Goal: Task Accomplishment & Management: Complete application form

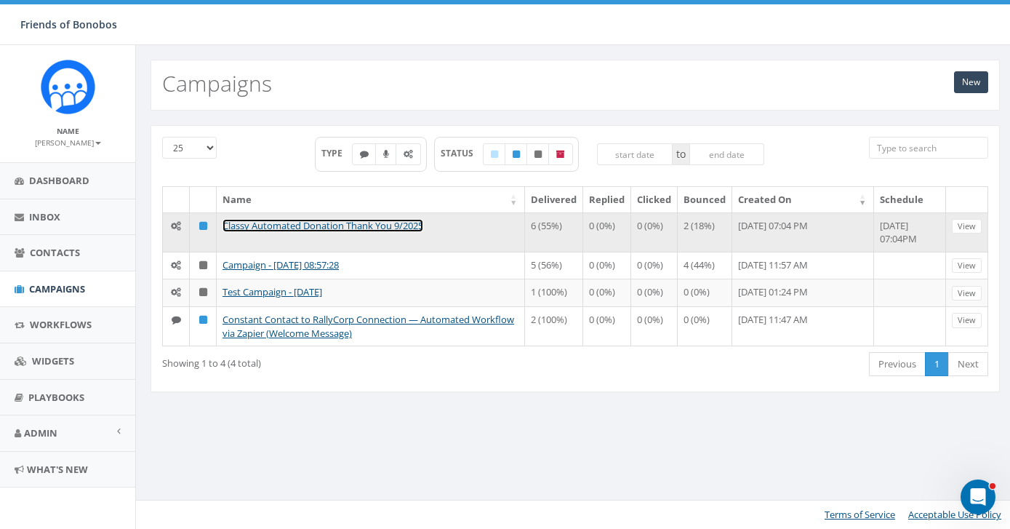
click at [309, 225] on link "Classy Automated Donation Thank You 9/2025" at bounding box center [322, 225] width 201 height 13
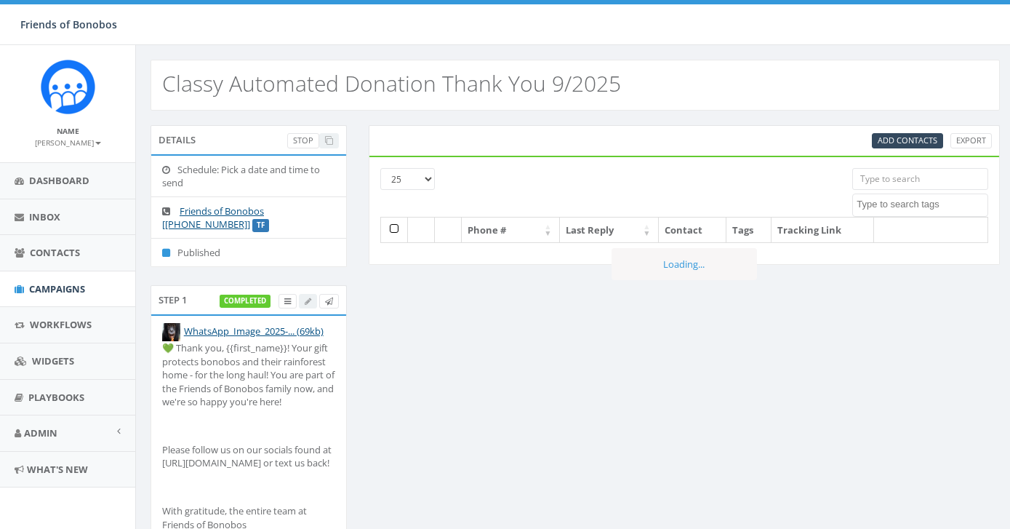
select select
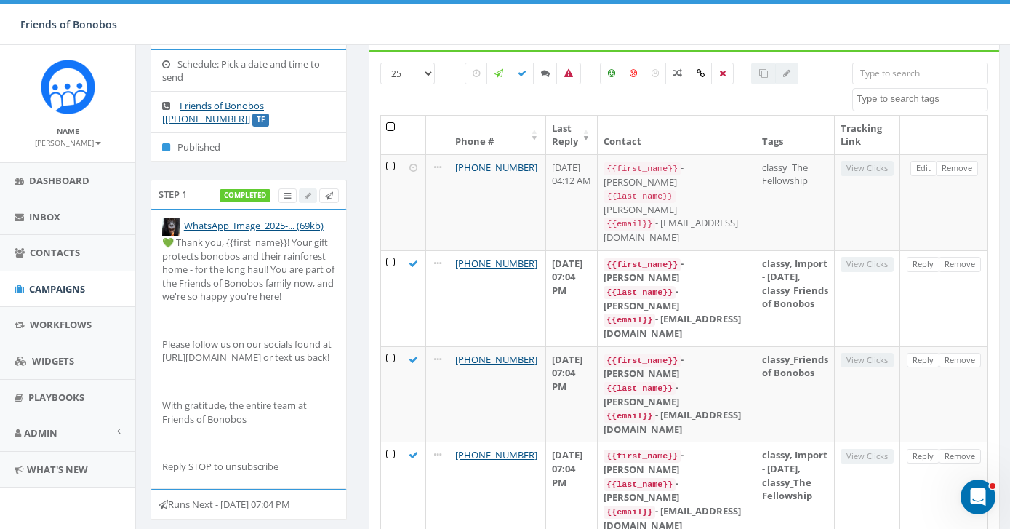
scroll to position [129, 0]
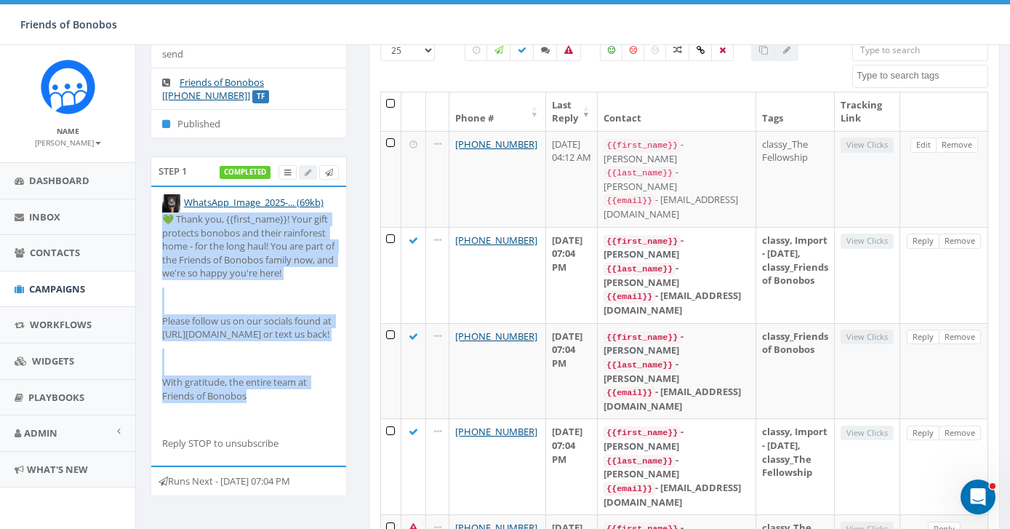
drag, startPoint x: 252, startPoint y: 411, endPoint x: 157, endPoint y: 220, distance: 214.3
click at [157, 220] on li "WhatsApp_Image_2025-... (69kb) 💚 Thank you, {{first_name}}! Your gift protects …" at bounding box center [248, 326] width 195 height 278
copy div "💚 Thank you, {{first_name}}! Your gift protects bonobos and their rainforest ho…"
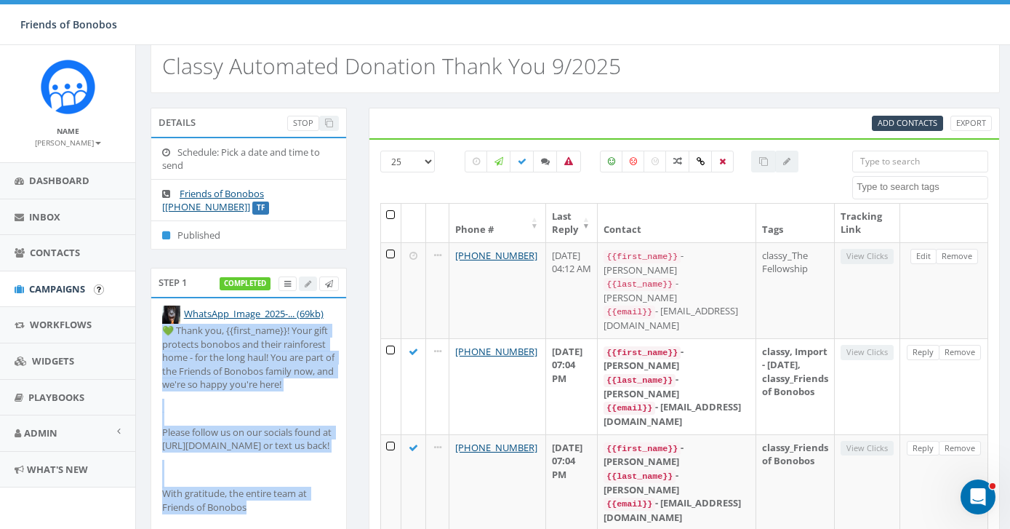
scroll to position [0, 0]
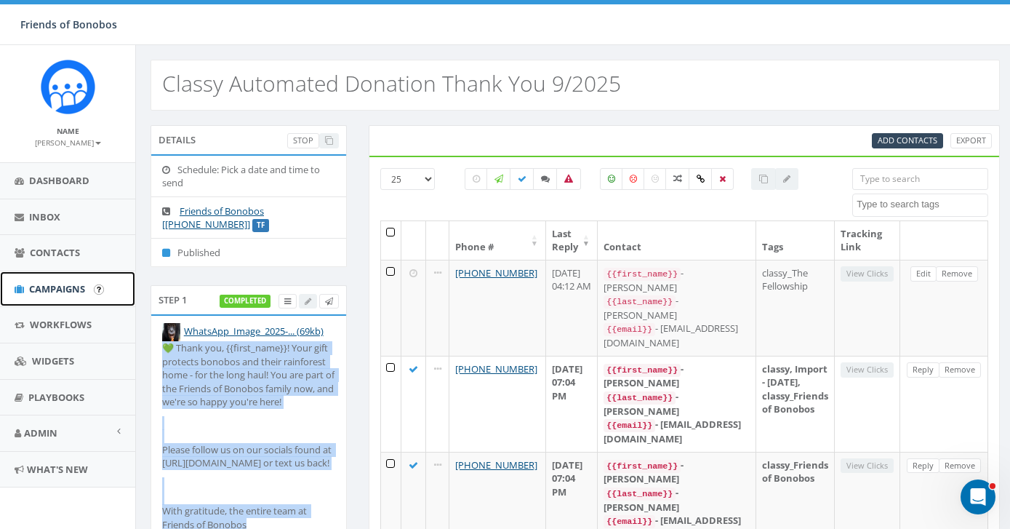
click at [65, 302] on link "Campaigns" at bounding box center [67, 289] width 135 height 36
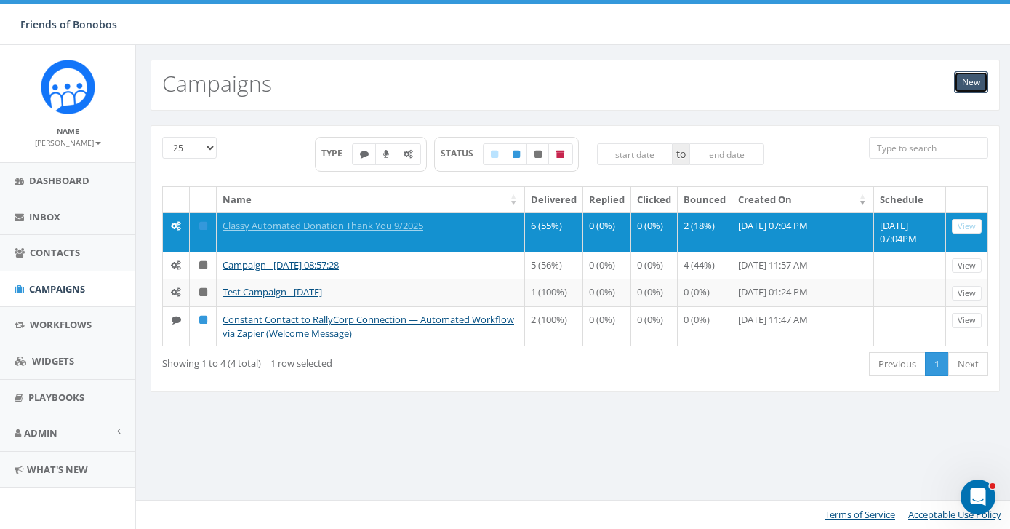
click at [971, 84] on link "New" at bounding box center [971, 82] width 34 height 22
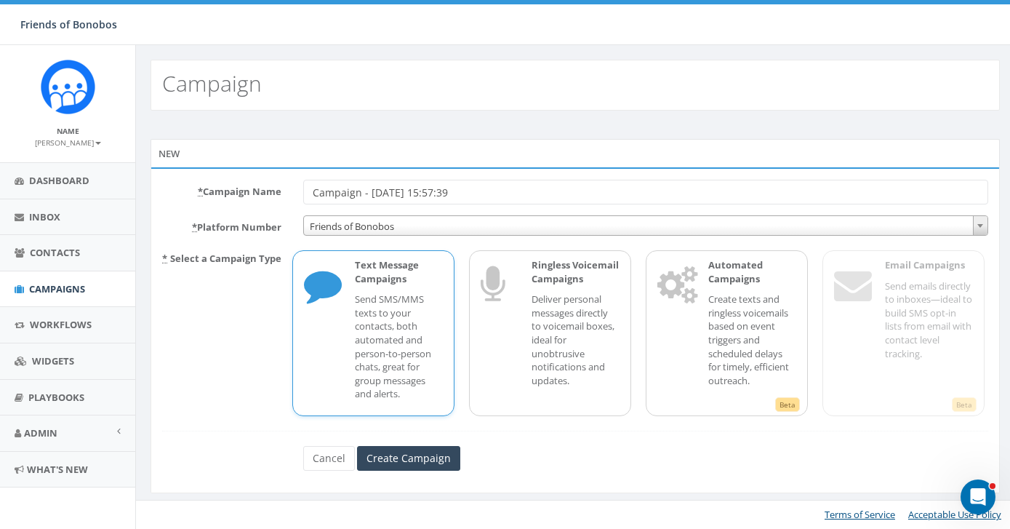
drag, startPoint x: 502, startPoint y: 192, endPoint x: 260, endPoint y: 158, distance: 243.7
click at [260, 158] on div "New * Campaign Name Campaign - 10/01/2025, 15:57:39 * Platform Number Friends o…" at bounding box center [574, 316] width 849 height 354
type input "Test Visual of Automated Campaign"
click at [401, 463] on input "Create Campaign" at bounding box center [408, 458] width 103 height 25
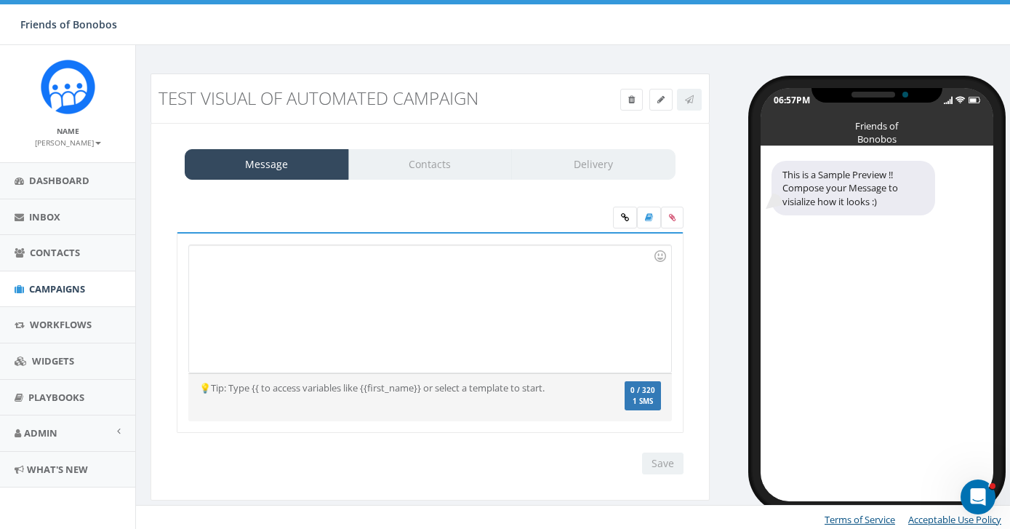
click at [337, 319] on div at bounding box center [429, 308] width 481 height 127
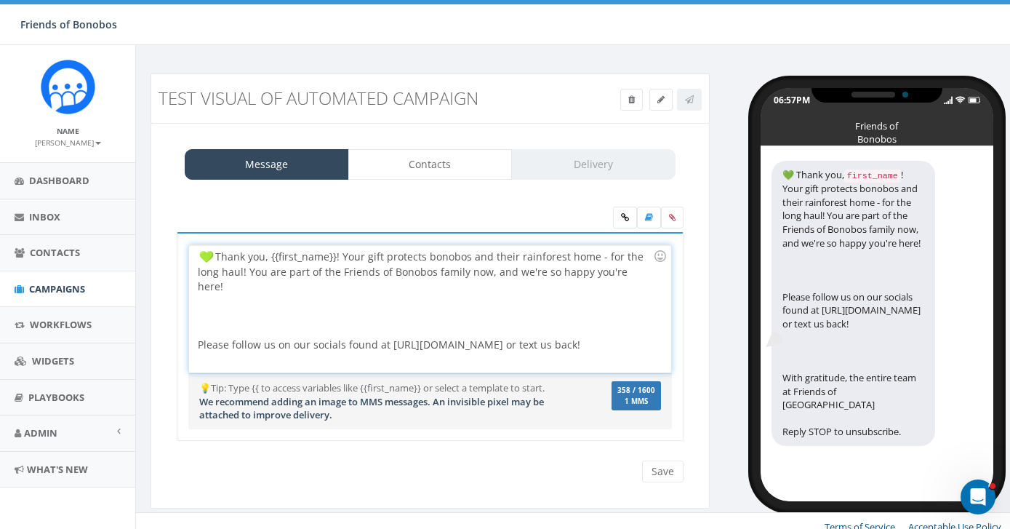
scroll to position [28, 0]
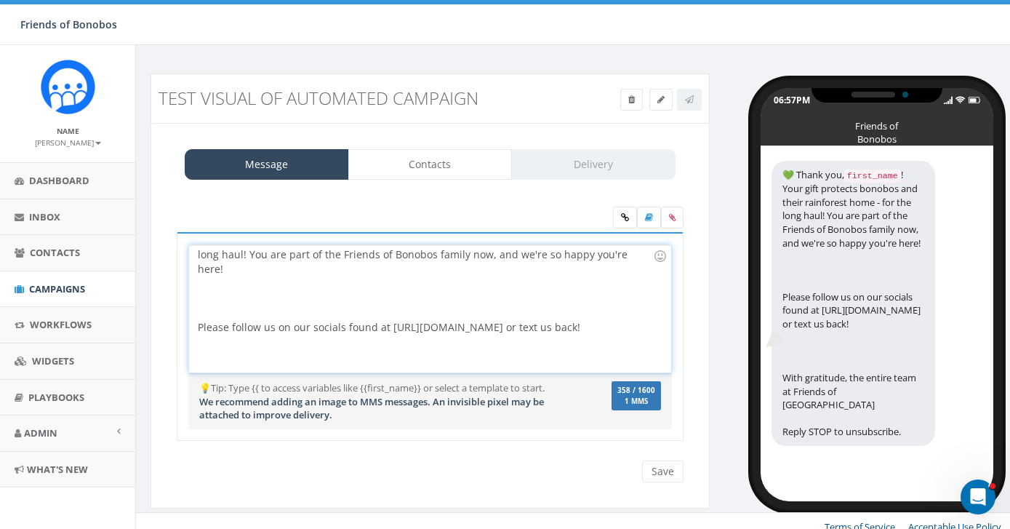
click at [454, 302] on div at bounding box center [425, 298] width 455 height 44
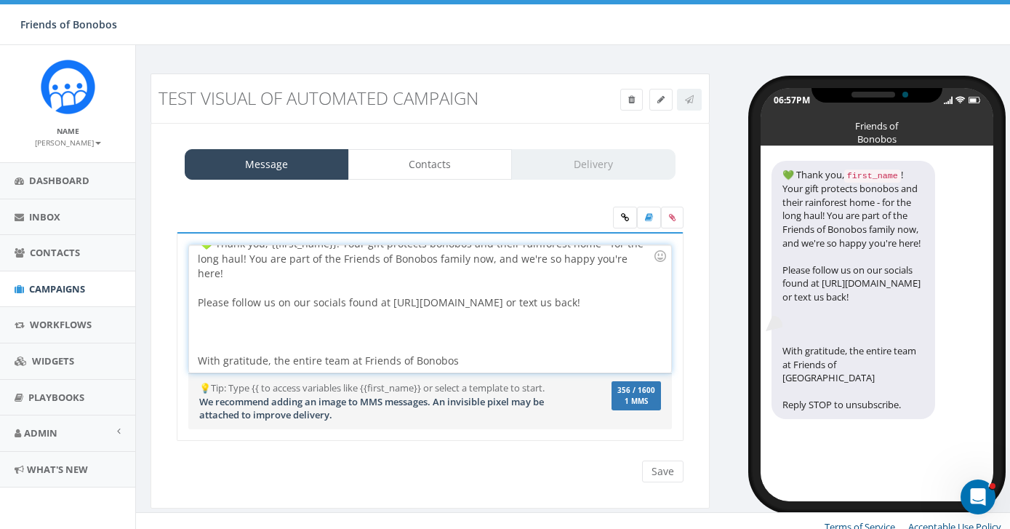
scroll to position [0, 0]
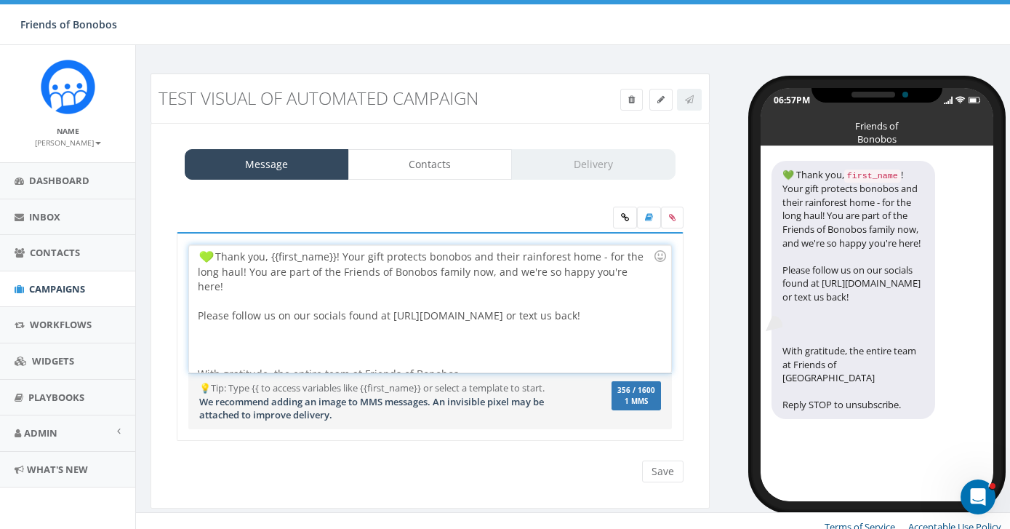
click at [411, 339] on div at bounding box center [425, 345] width 455 height 44
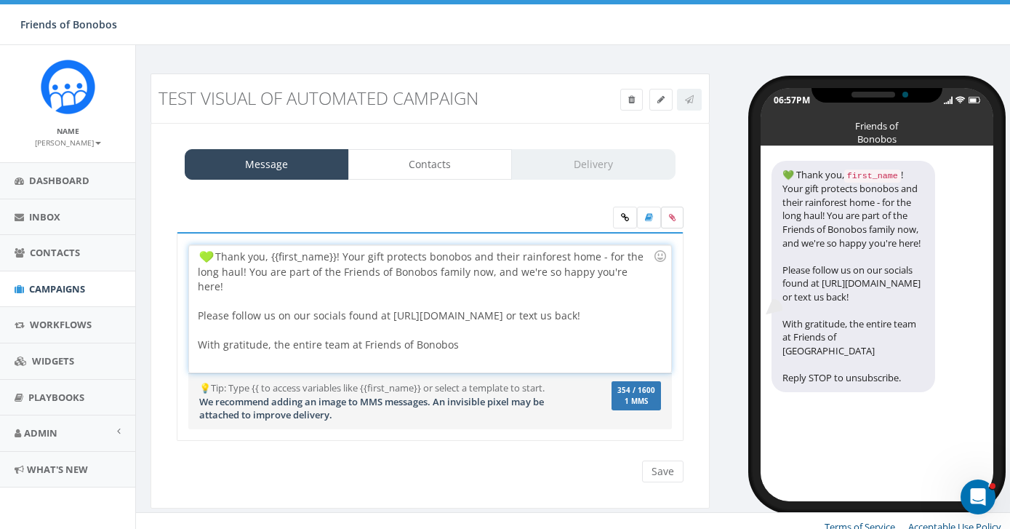
click at [670, 221] on icon at bounding box center [672, 217] width 7 height 9
click at [0, 0] on input "file" at bounding box center [0, 0] width 0 height 0
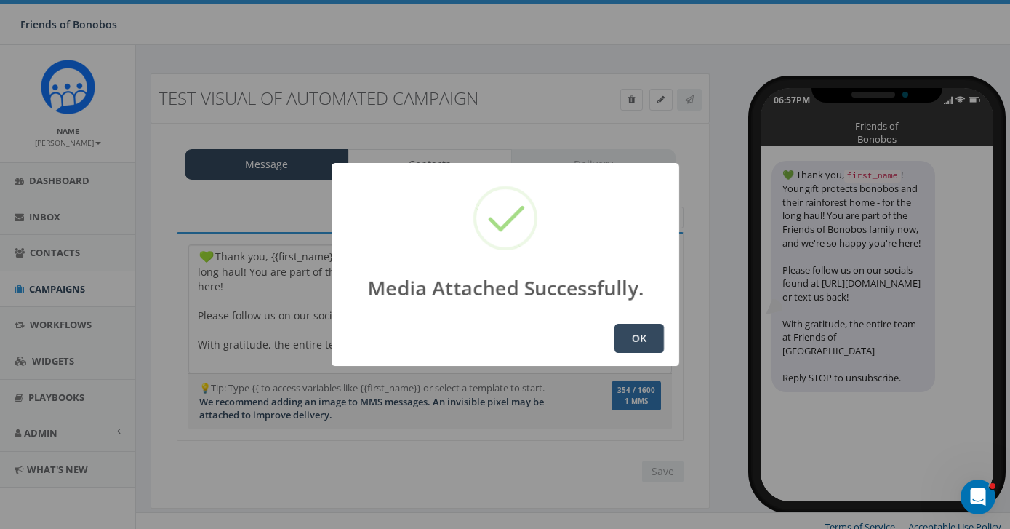
click at [628, 348] on button "OK" at bounding box center [638, 338] width 49 height 29
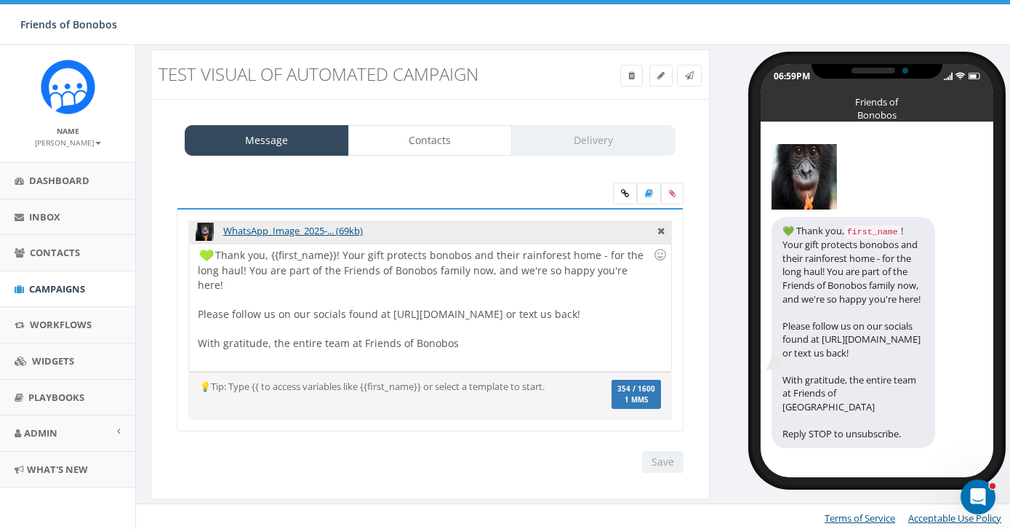
scroll to position [27, 0]
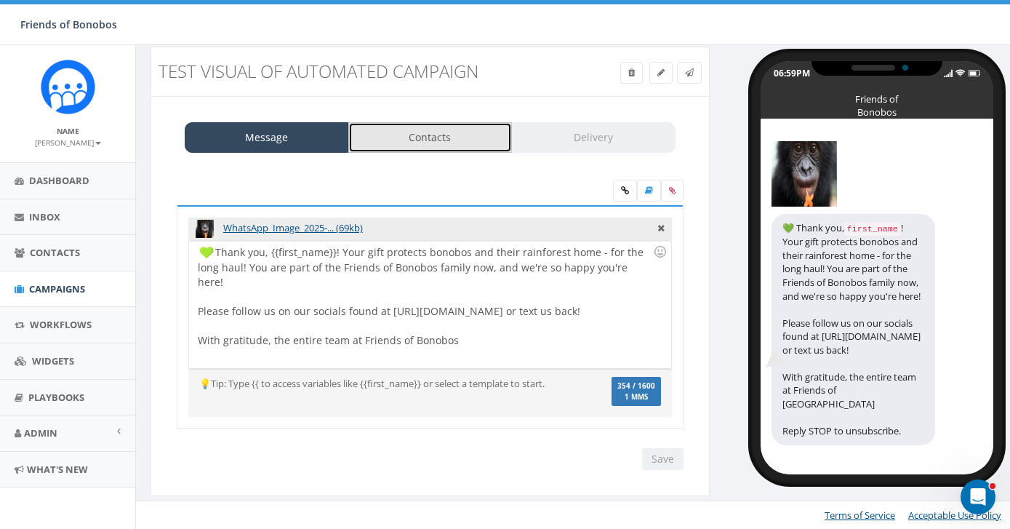
click at [449, 127] on link "Contacts" at bounding box center [430, 137] width 164 height 31
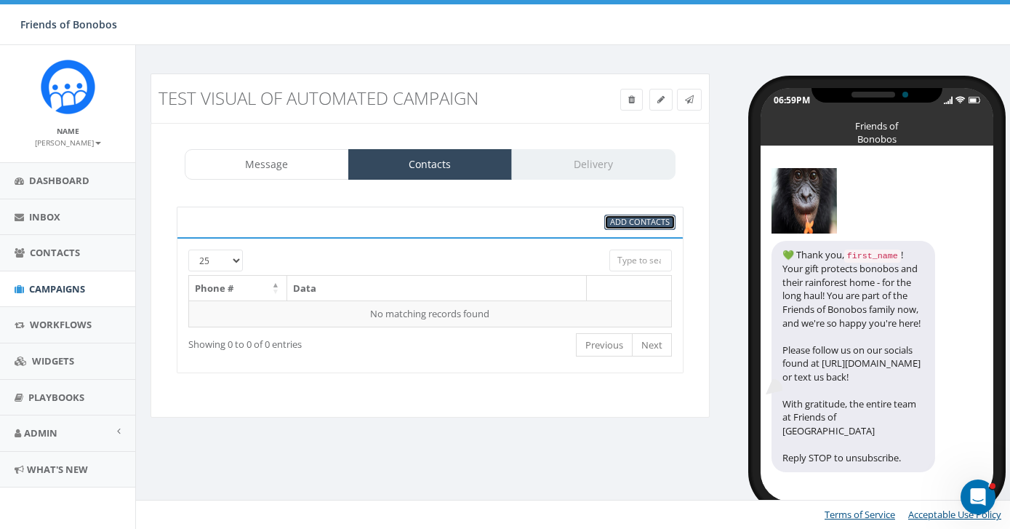
click at [628, 222] on span "Add Contacts" at bounding box center [640, 221] width 60 height 11
select select
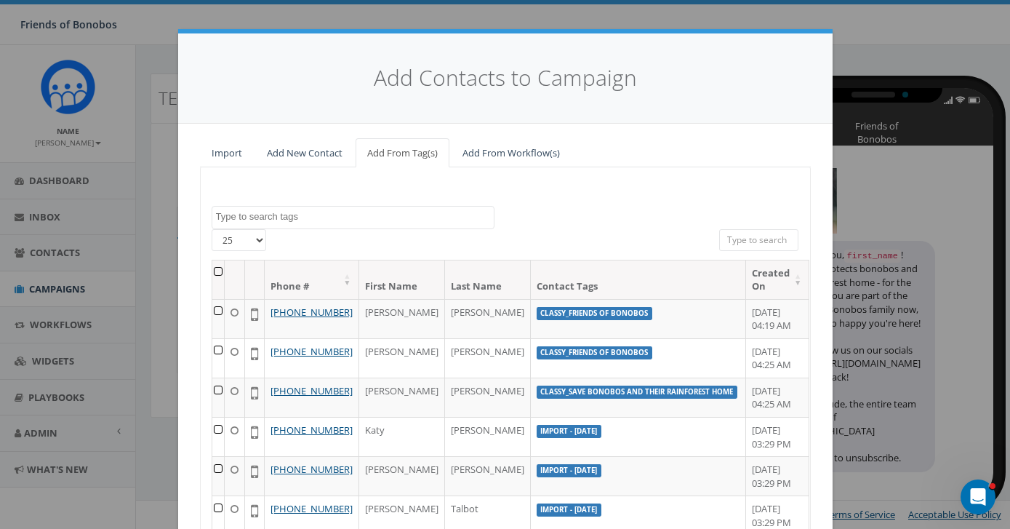
click at [284, 222] on textarea "Search" at bounding box center [355, 216] width 278 height 13
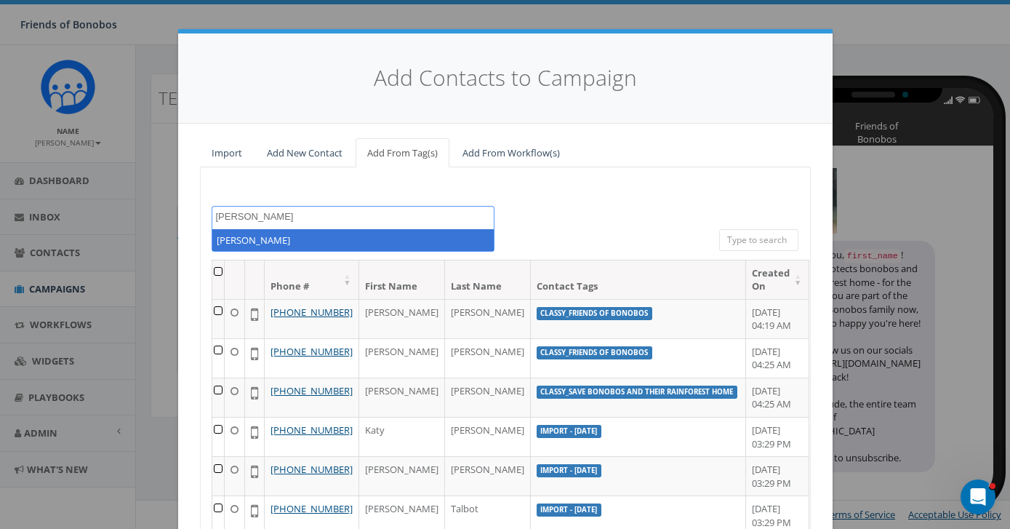
type textarea "kathleen"
select select "kathleen"
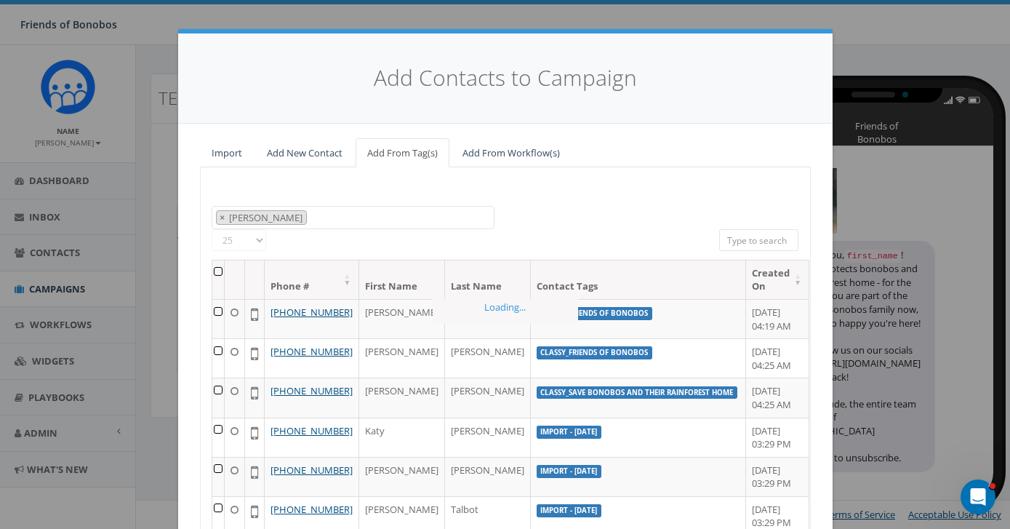
scroll to position [343, 0]
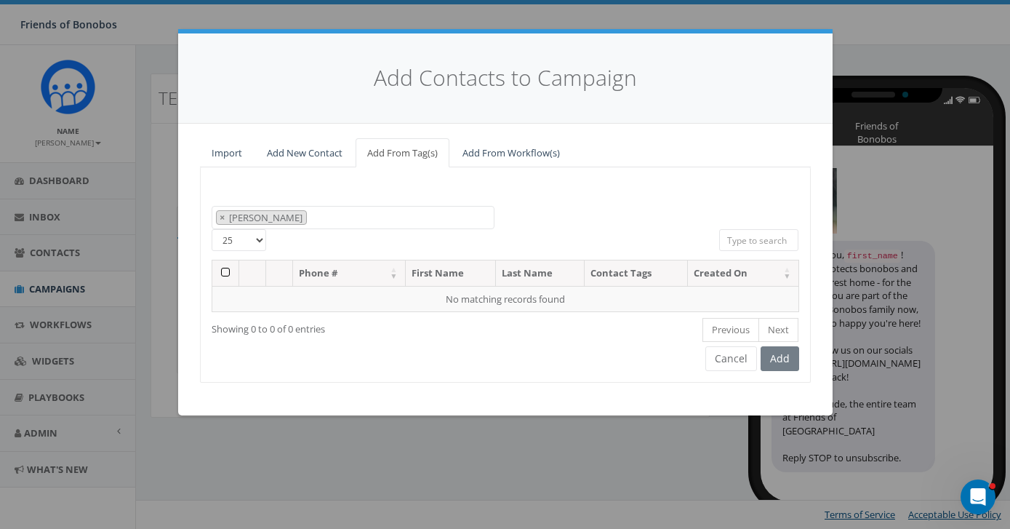
type textarea "kathleen"
select select
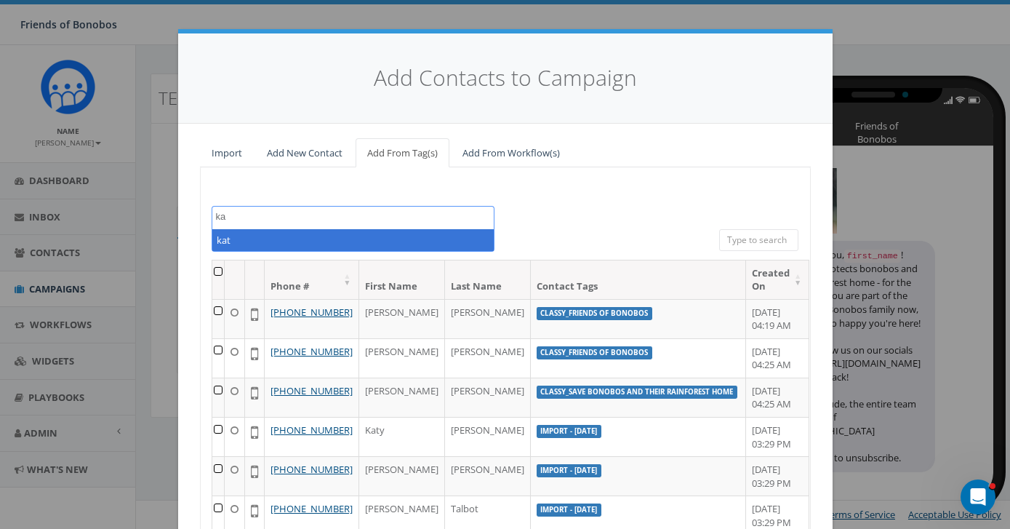
type textarea "k"
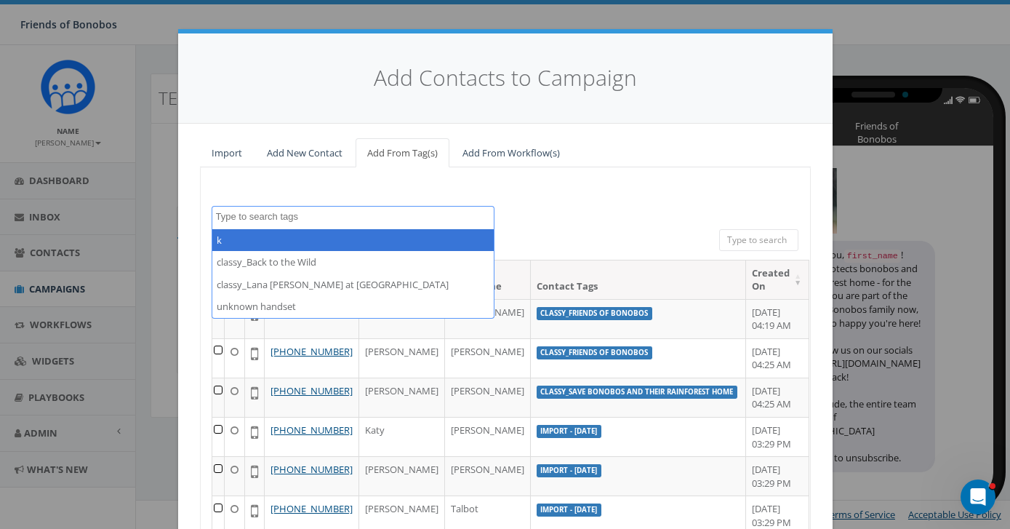
scroll to position [342, 0]
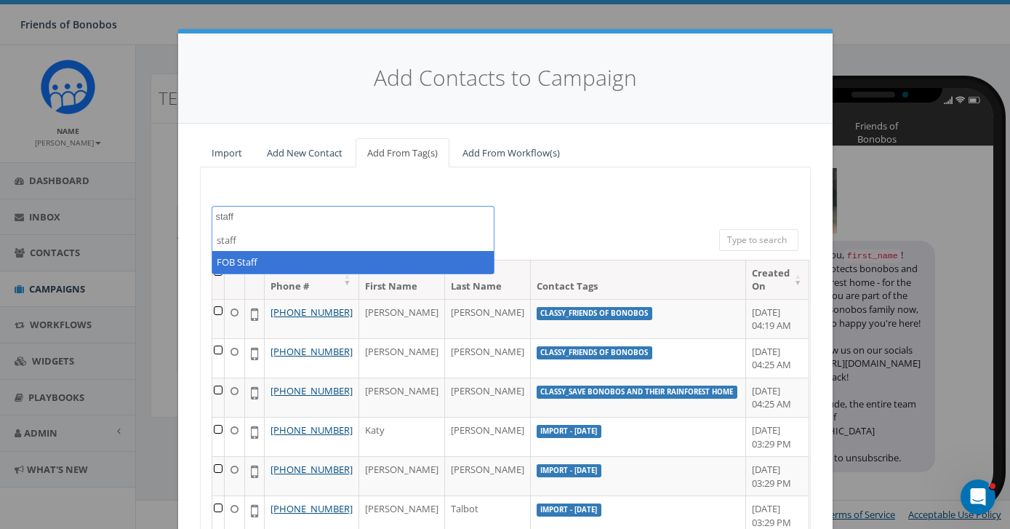
type textarea "staff"
select select "FOB Staff"
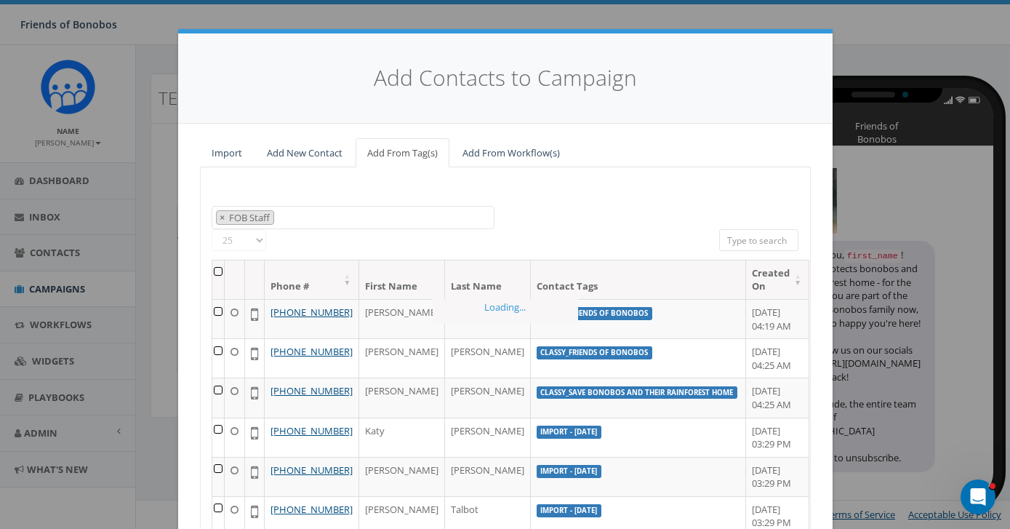
scroll to position [266, 0]
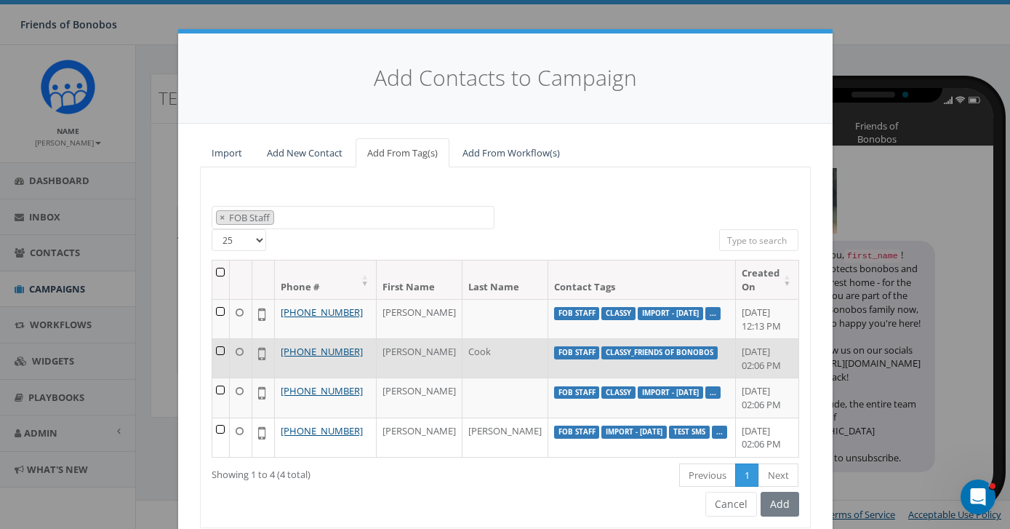
click at [222, 350] on td at bounding box center [221, 357] width 18 height 39
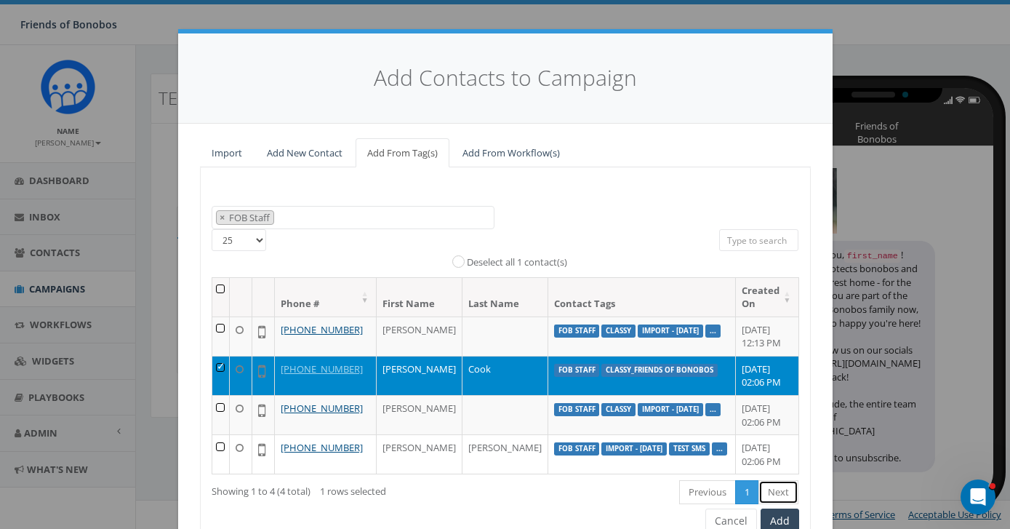
click at [764, 499] on link "Next" at bounding box center [778, 492] width 40 height 24
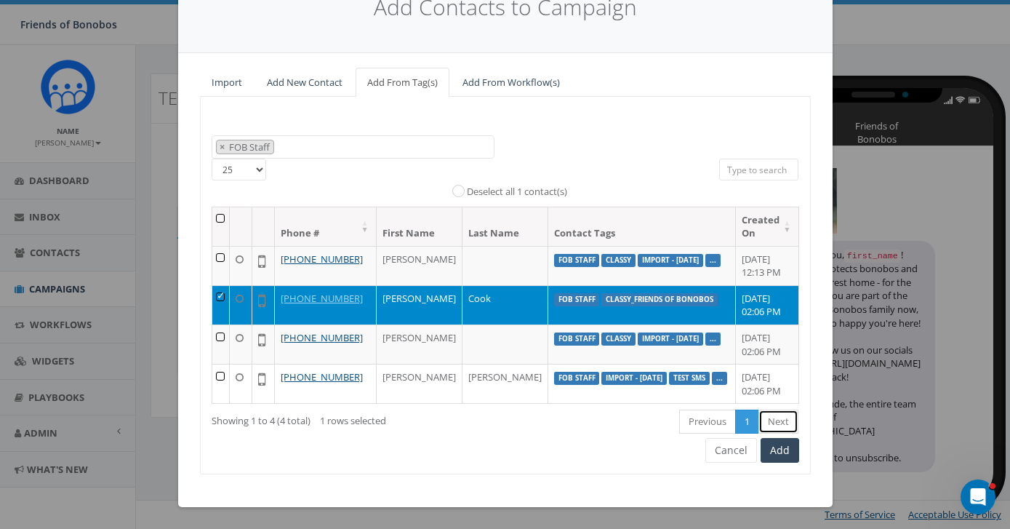
scroll to position [84, 0]
click at [775, 457] on button "Add" at bounding box center [779, 450] width 39 height 25
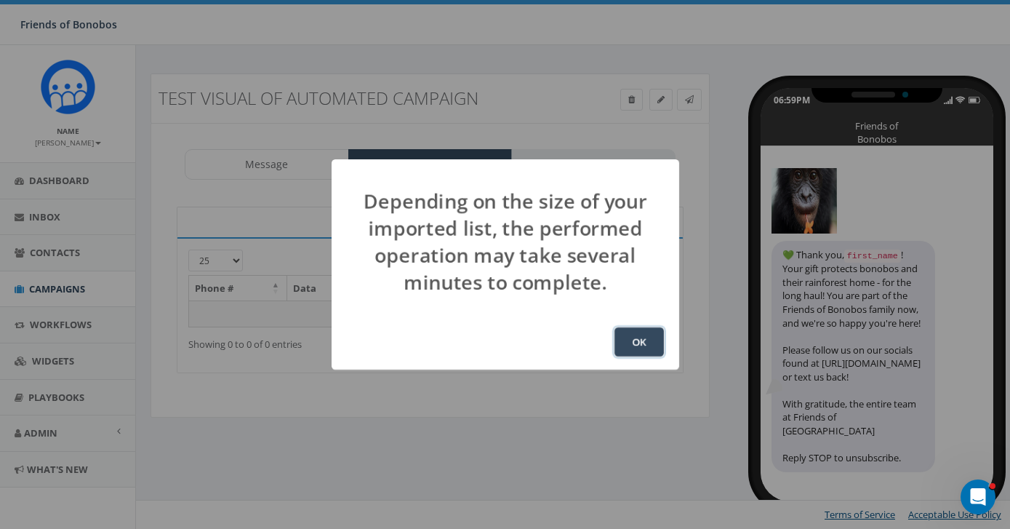
click at [642, 345] on button "OK" at bounding box center [638, 341] width 49 height 29
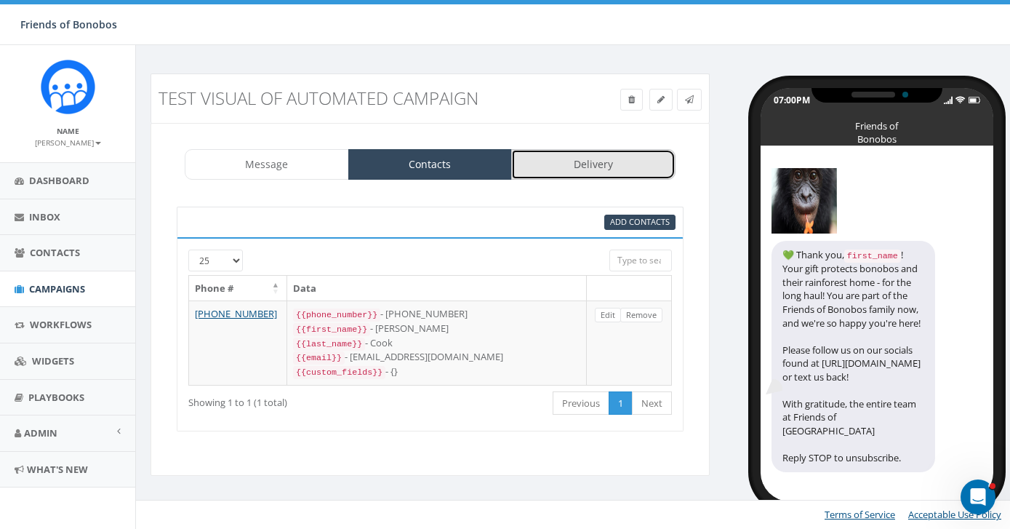
click at [633, 172] on link "Delivery" at bounding box center [593, 164] width 164 height 31
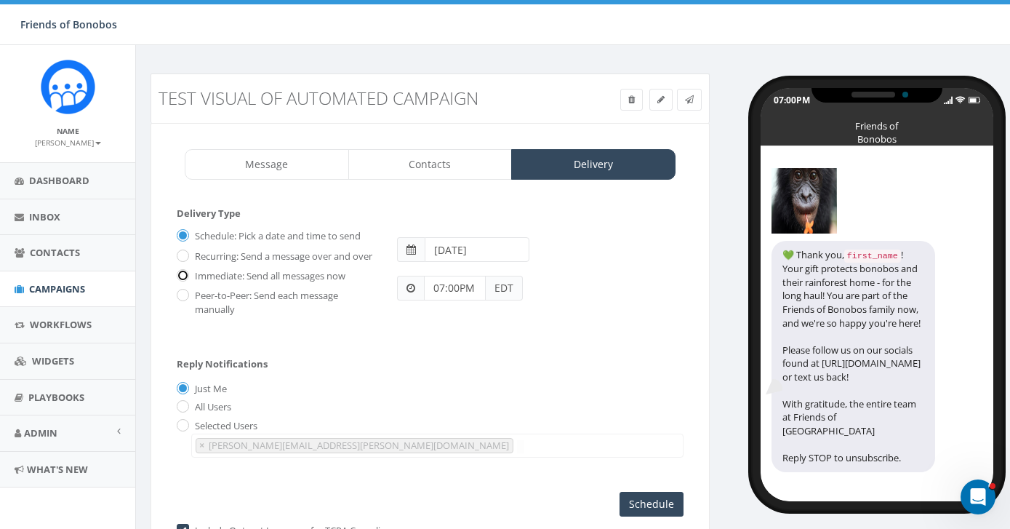
click at [184, 281] on input "Immediate: Send all messages now" at bounding box center [181, 276] width 9 height 9
radio input "true"
click at [637, 505] on input "Send Now" at bounding box center [649, 503] width 68 height 25
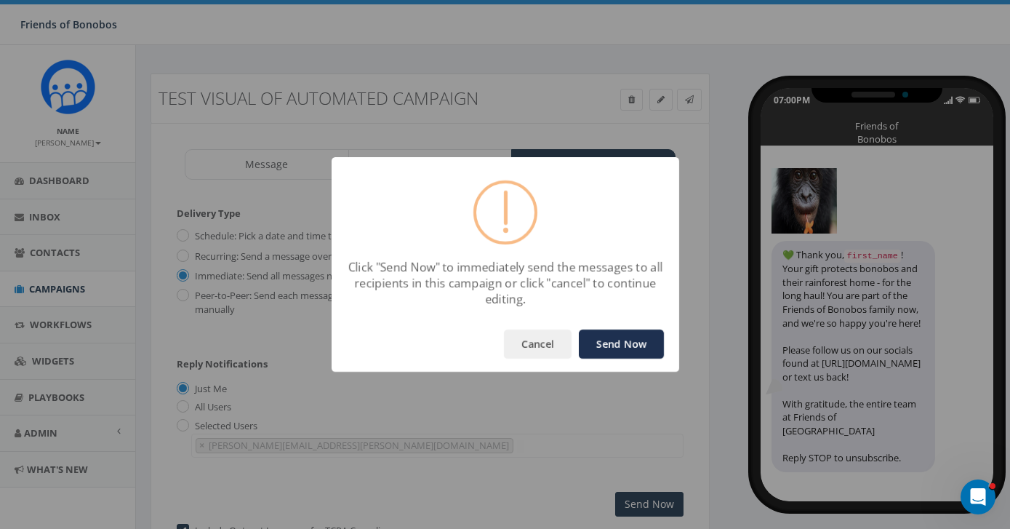
click at [624, 341] on button "Send Now" at bounding box center [621, 343] width 85 height 29
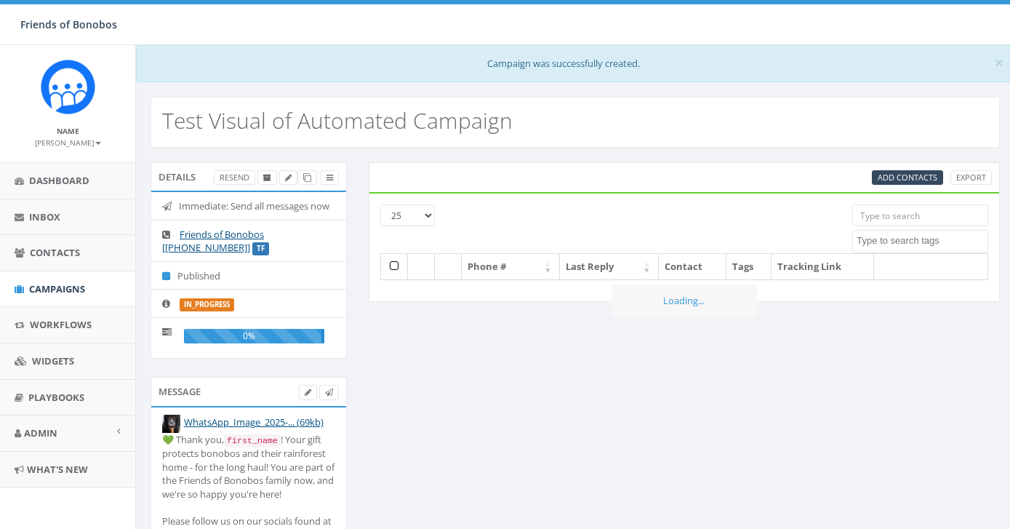
select select
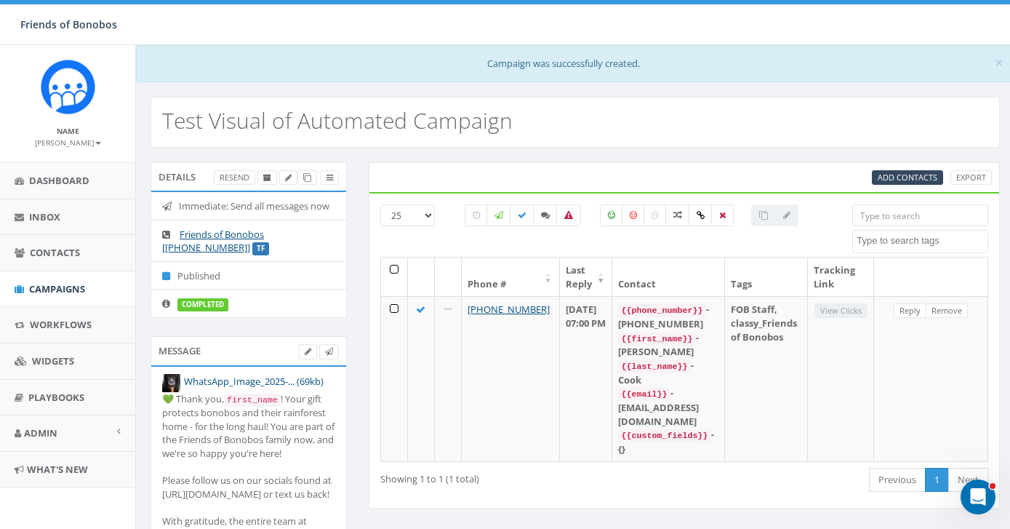
scroll to position [107, 0]
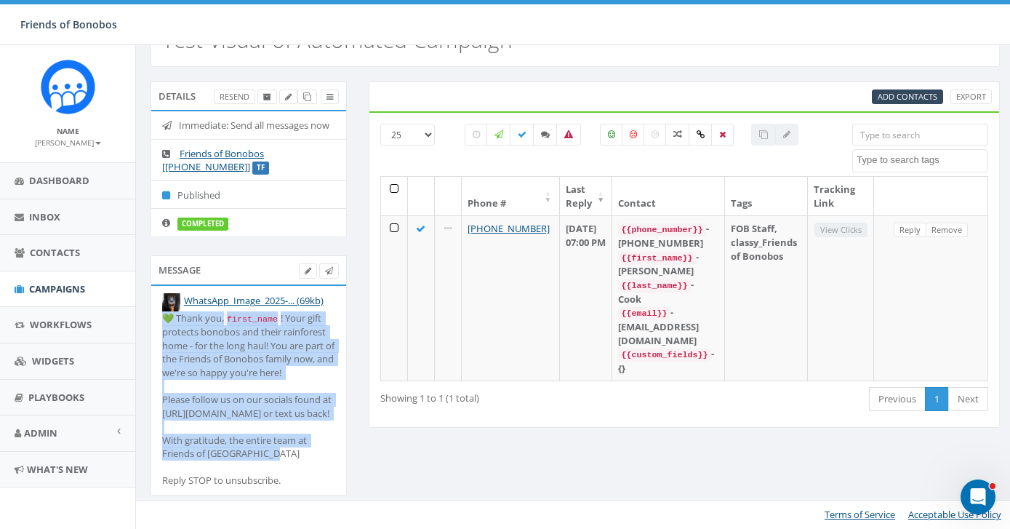
drag, startPoint x: 260, startPoint y: 455, endPoint x: 163, endPoint y: 306, distance: 178.1
click at [164, 311] on div "💚 Thank you, first_name ! Your gift protects bonobos and their rainforest home …" at bounding box center [248, 399] width 173 height 176
copy div "💚 Thank you, first_name ! Your gift protects bonobos and their rainforest home …"
click at [57, 289] on span "Campaigns" at bounding box center [57, 288] width 56 height 13
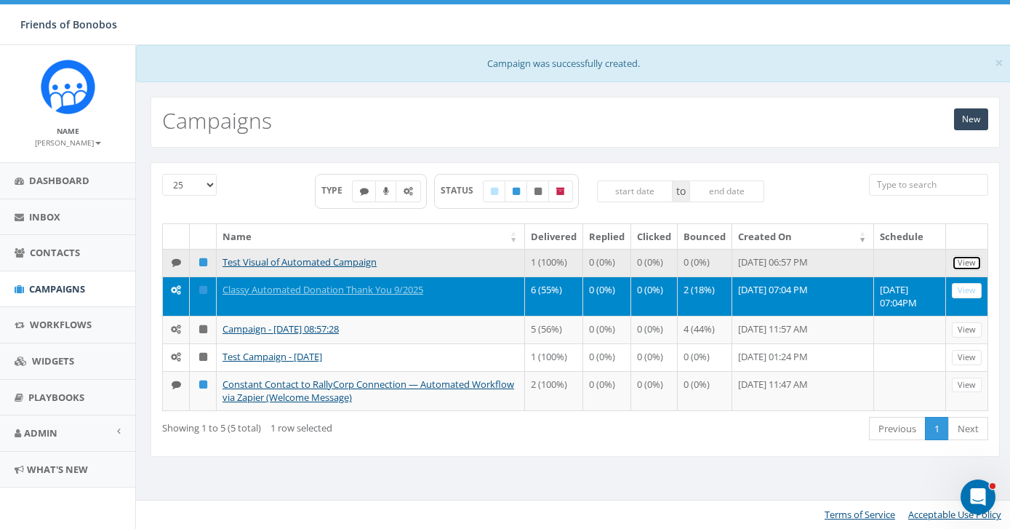
click at [955, 263] on link "View" at bounding box center [967, 262] width 30 height 15
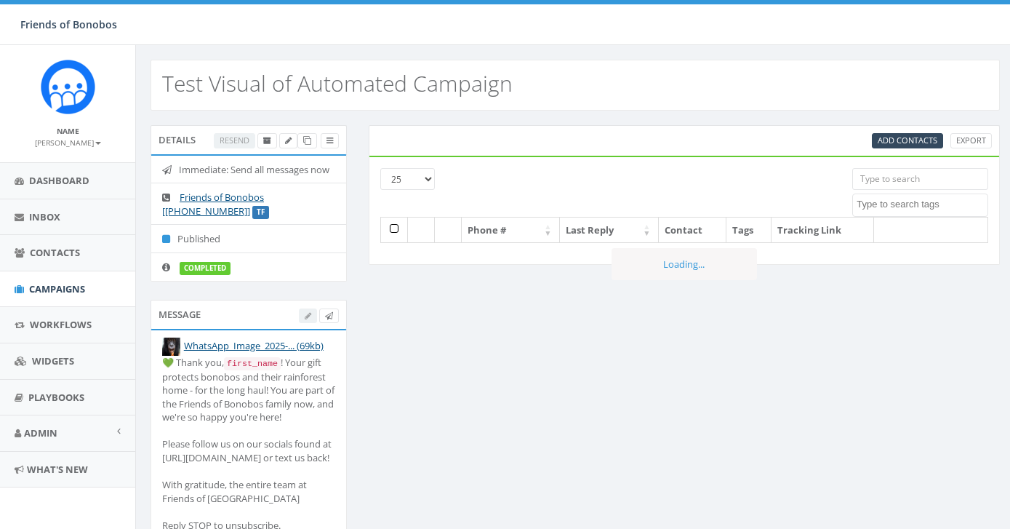
select select
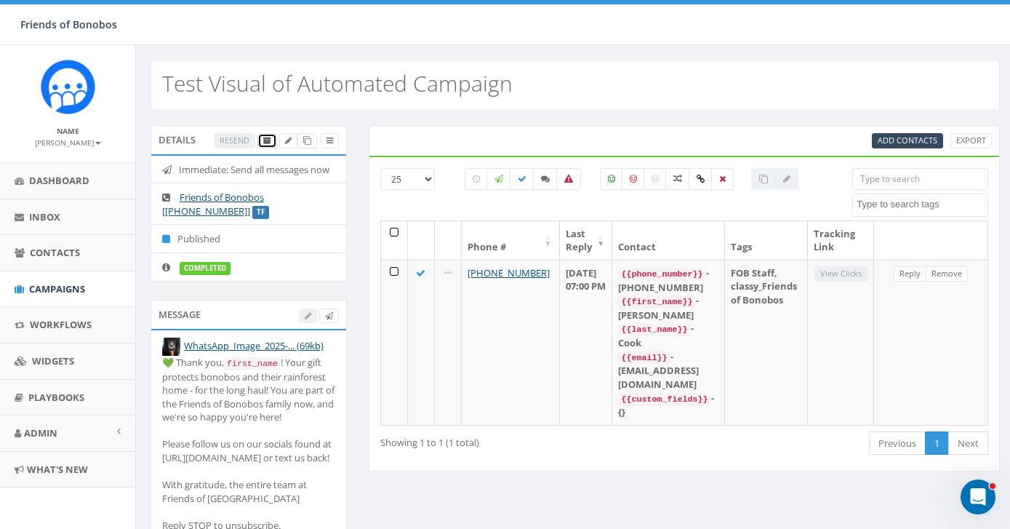
click at [265, 138] on icon at bounding box center [267, 141] width 8 height 8
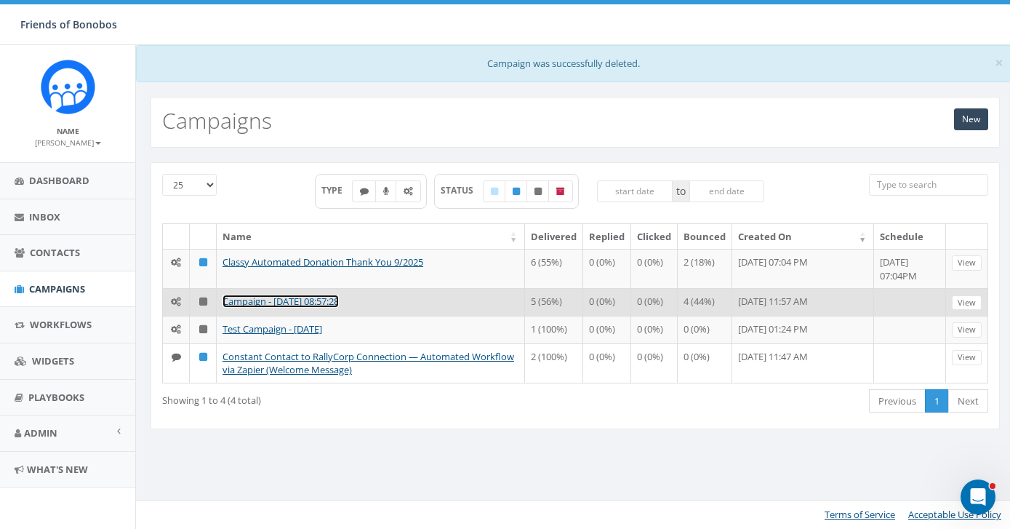
click at [336, 302] on link "Campaign - [DATE] 08:57:28" at bounding box center [280, 300] width 116 height 13
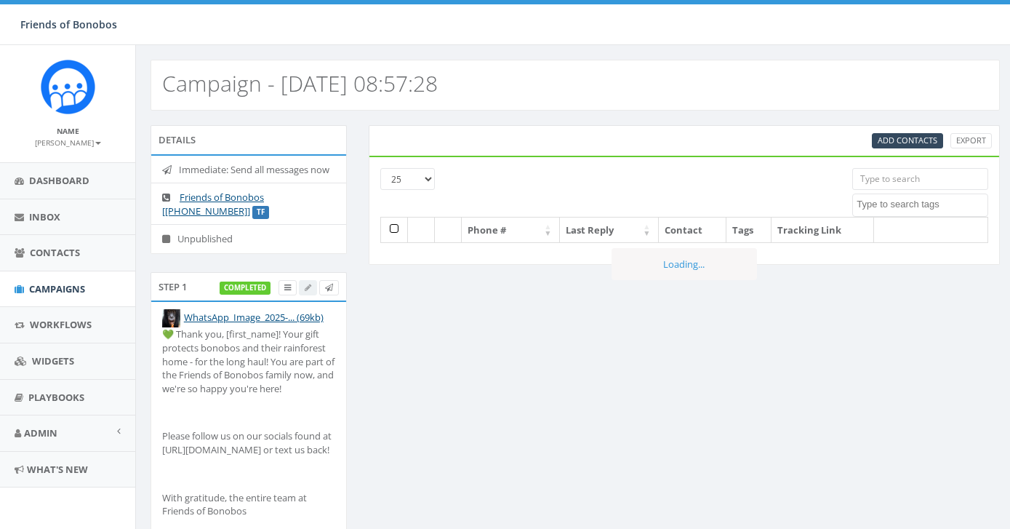
select select
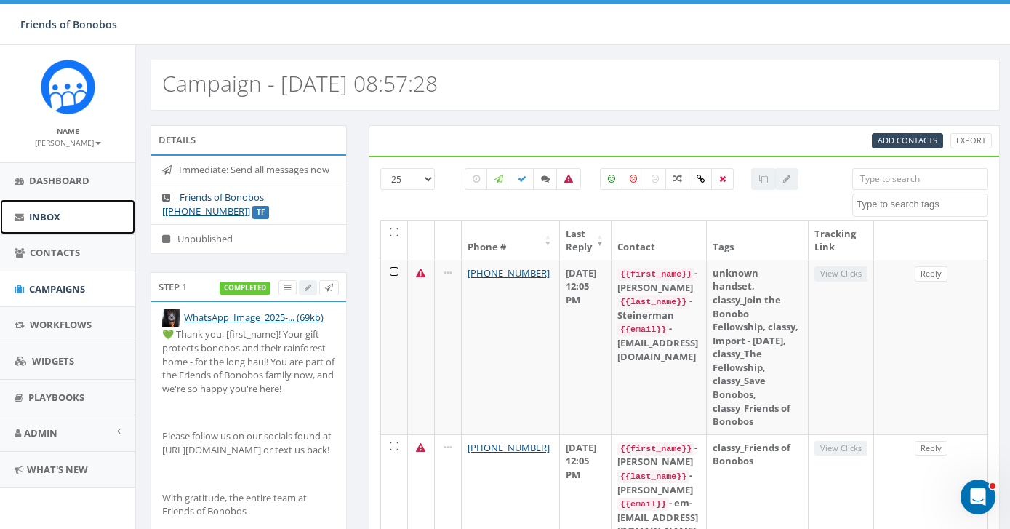
click at [54, 225] on link "Inbox" at bounding box center [67, 217] width 135 height 36
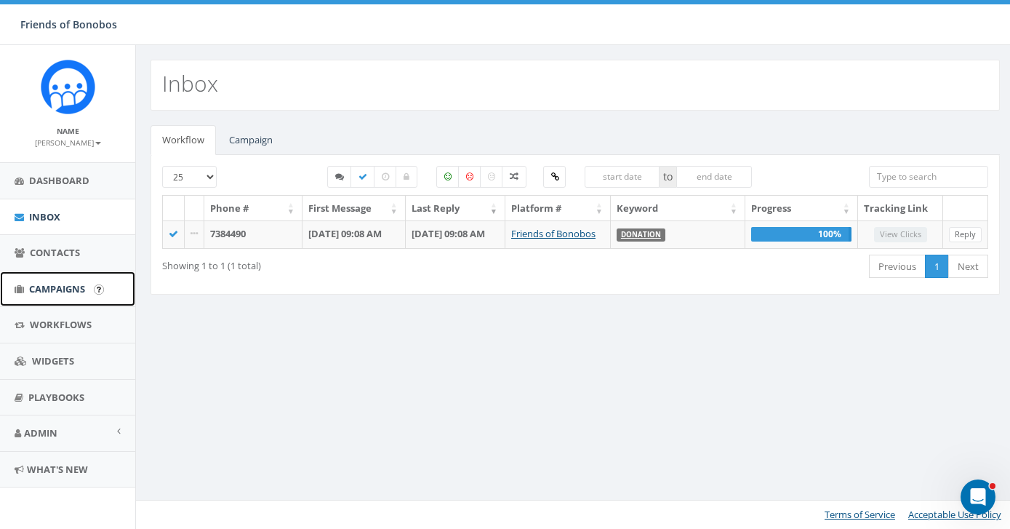
click at [63, 289] on span "Campaigns" at bounding box center [57, 288] width 56 height 13
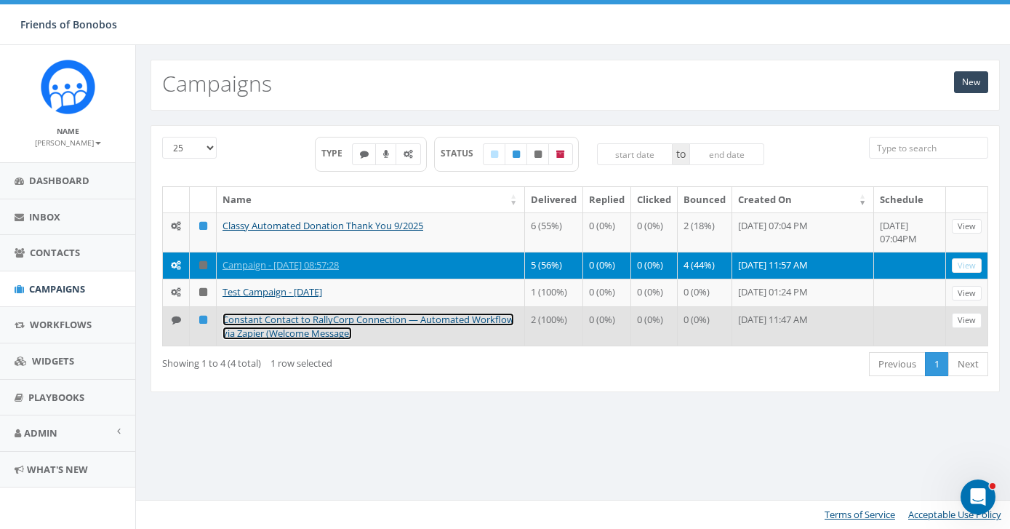
click at [300, 326] on link "Constant Contact to RallyCorp Connection — Automated Workflow via Zapier (Welco…" at bounding box center [368, 326] width 292 height 27
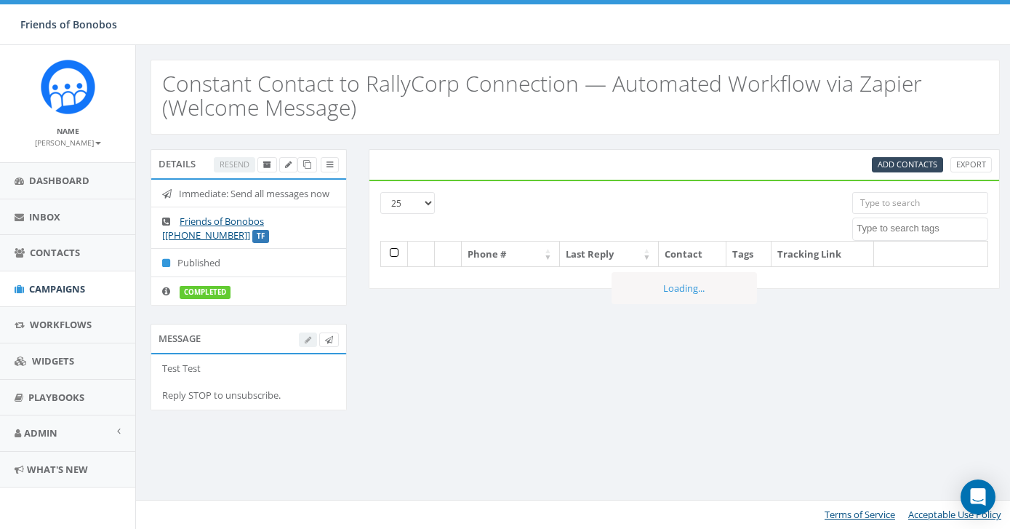
select select
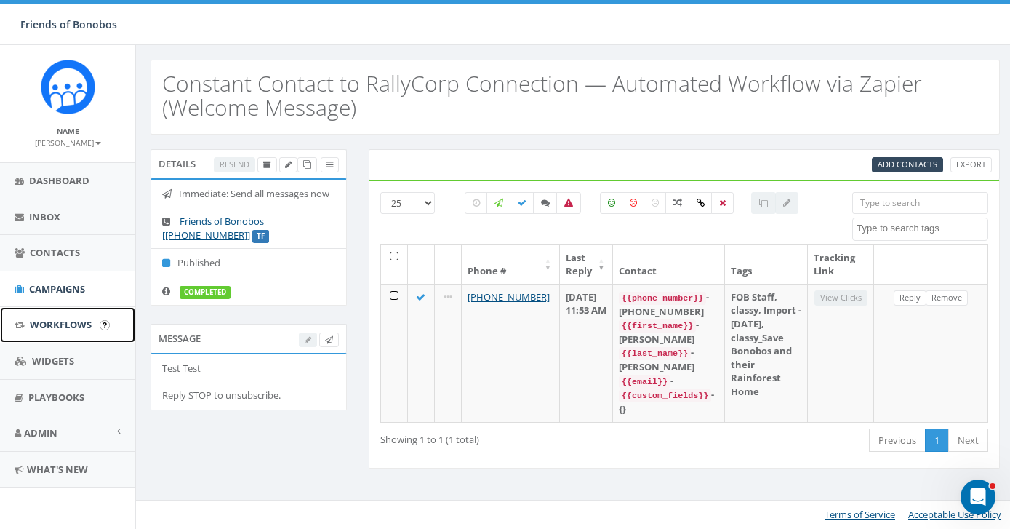
click at [63, 325] on span "Workflows" at bounding box center [61, 324] width 62 height 13
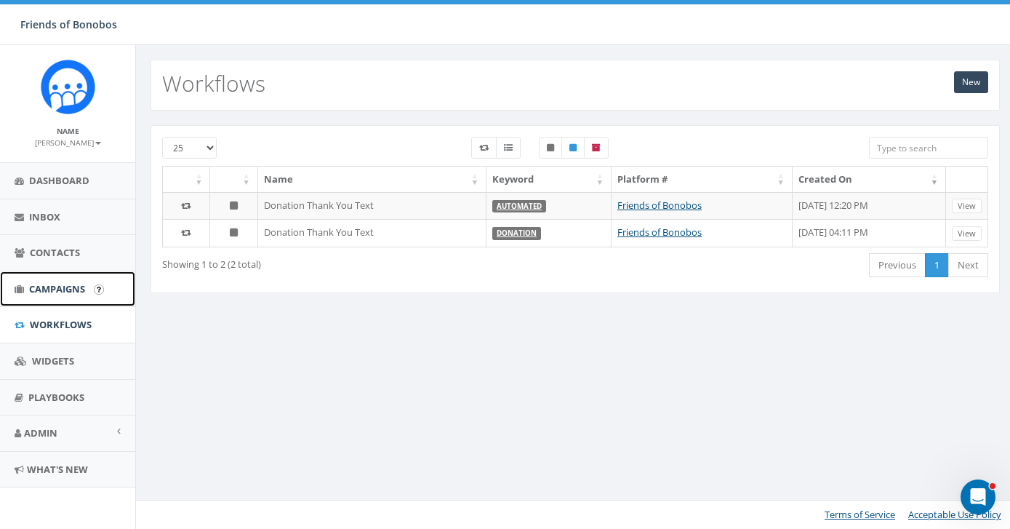
click at [78, 287] on span "Campaigns" at bounding box center [57, 288] width 56 height 13
